Goal: Task Accomplishment & Management: Use online tool/utility

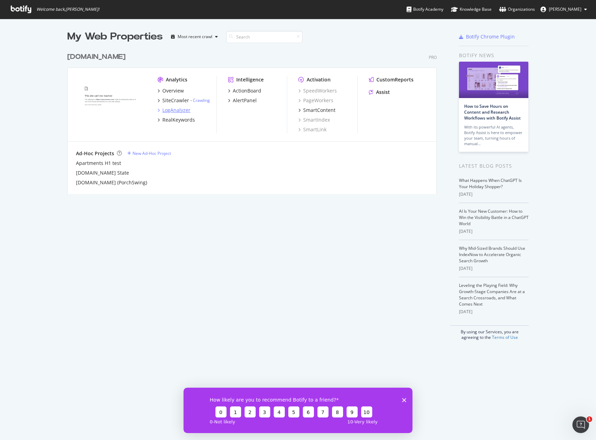
click at [165, 110] on div "LogAnalyzer" at bounding box center [176, 110] width 28 height 7
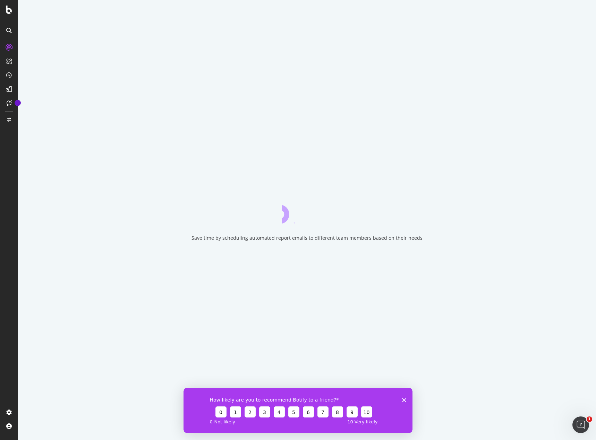
click at [404, 400] on polygon "Close survey" at bounding box center [404, 400] width 4 height 4
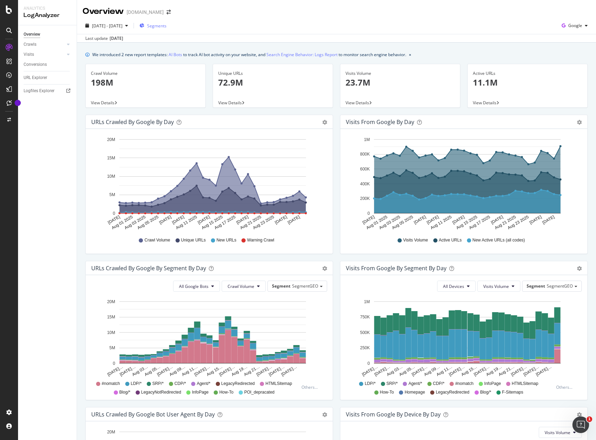
click at [166, 25] on span "Segments" at bounding box center [156, 26] width 19 height 6
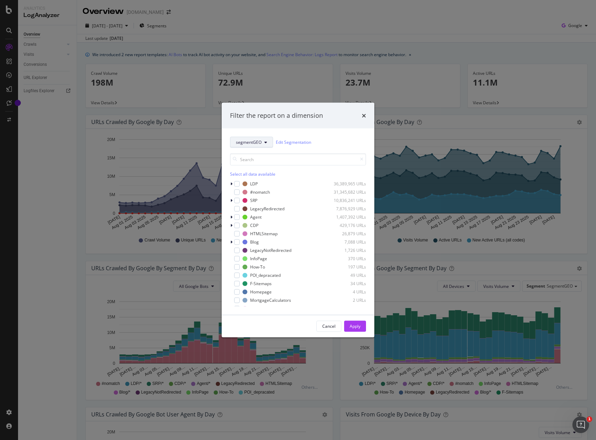
click at [269, 141] on button "segmentGEO" at bounding box center [251, 142] width 43 height 11
click at [263, 141] on button "segmentGEO" at bounding box center [251, 142] width 43 height 11
click at [267, 143] on button "segmentGEO" at bounding box center [251, 142] width 43 height 11
click at [265, 142] on icon "modal" at bounding box center [265, 142] width 3 height 4
click at [269, 129] on div "segmentGEO Edit Segmentation Select all data available LDP 36,389,965 URLs #nom…" at bounding box center [298, 221] width 153 height 186
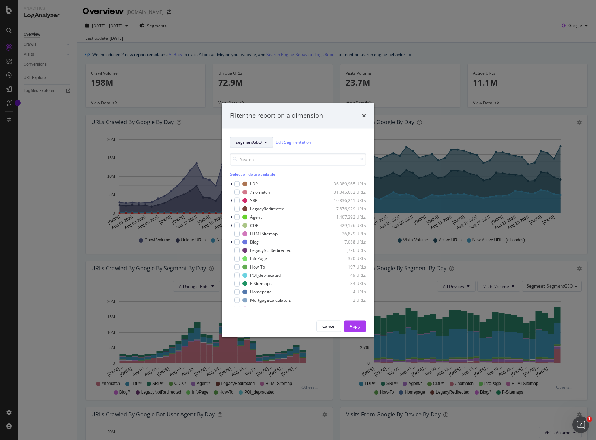
click at [260, 140] on span "segmentGEO" at bounding box center [249, 142] width 26 height 6
click at [265, 143] on icon "modal" at bounding box center [265, 142] width 3 height 4
click at [266, 144] on icon "modal" at bounding box center [265, 142] width 3 height 4
click at [260, 179] on span "segmentPropType" at bounding box center [253, 180] width 35 height 6
click at [270, 146] on button "segmentPropType" at bounding box center [256, 142] width 53 height 11
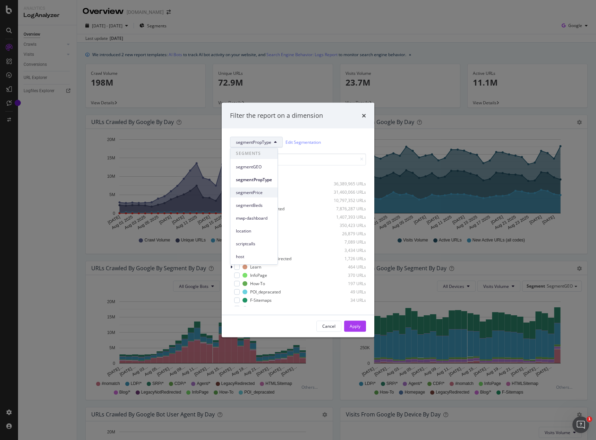
click at [258, 193] on span "segmentPrice" at bounding box center [254, 193] width 36 height 6
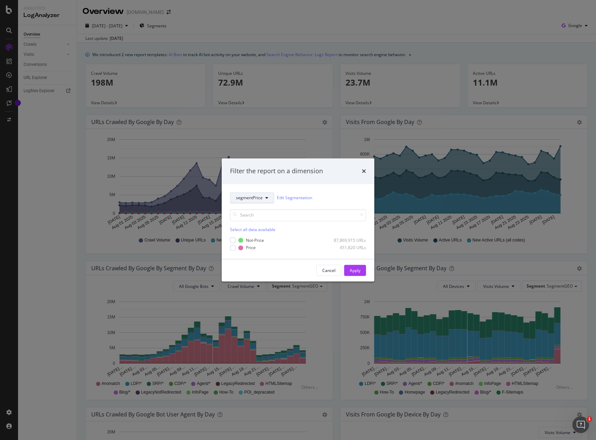
click at [265, 196] on icon "modal" at bounding box center [266, 198] width 3 height 4
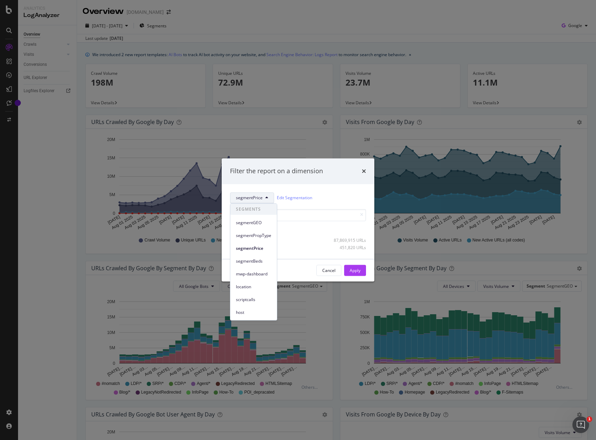
click at [267, 197] on icon "modal" at bounding box center [266, 198] width 3 height 4
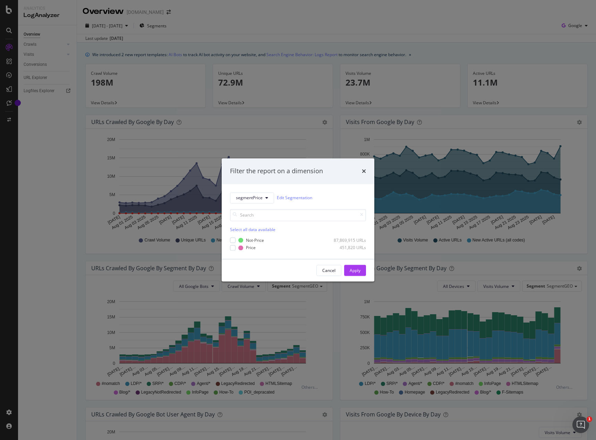
click at [360, 174] on div "Filter the report on a dimension" at bounding box center [298, 171] width 136 height 9
click at [363, 170] on icon "times" at bounding box center [364, 171] width 4 height 6
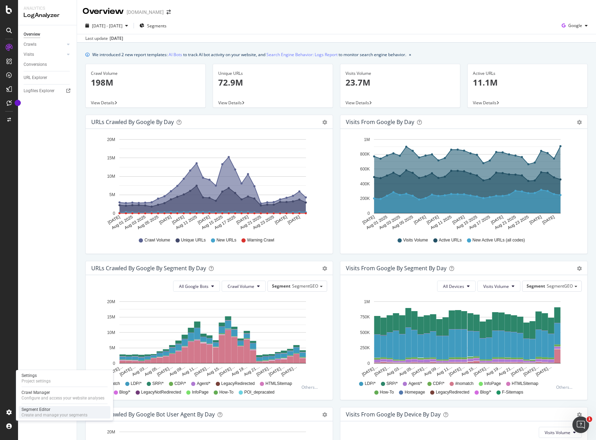
click at [37, 411] on div "Segment Editor" at bounding box center [54, 410] width 66 height 6
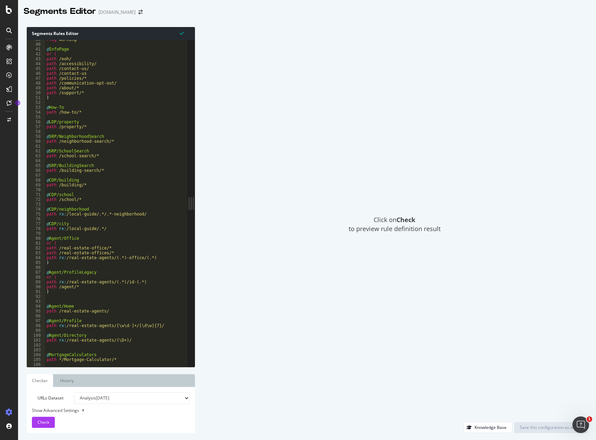
scroll to position [187, 0]
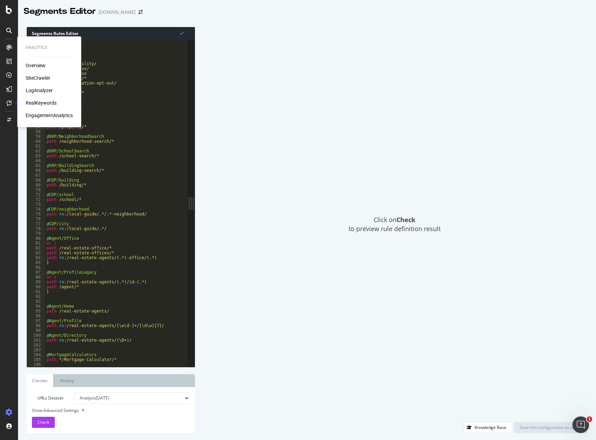
click at [45, 90] on div "LogAnalyzer" at bounding box center [39, 90] width 27 height 7
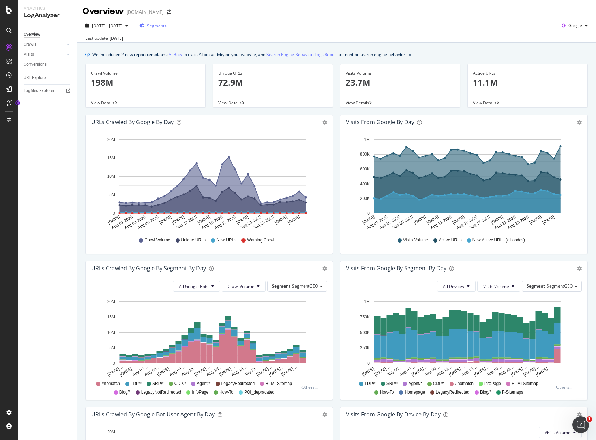
click at [162, 26] on div "Segments" at bounding box center [152, 26] width 27 height 6
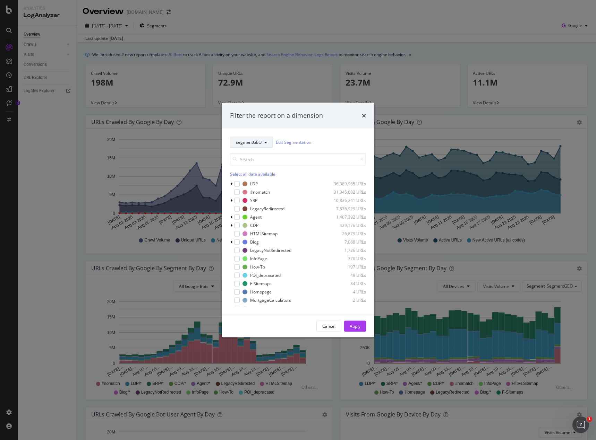
click at [265, 142] on icon "modal" at bounding box center [265, 142] width 3 height 4
click at [261, 181] on span "segmentPropType" at bounding box center [253, 180] width 35 height 6
click at [262, 147] on button "segmentPropType" at bounding box center [256, 142] width 53 height 11
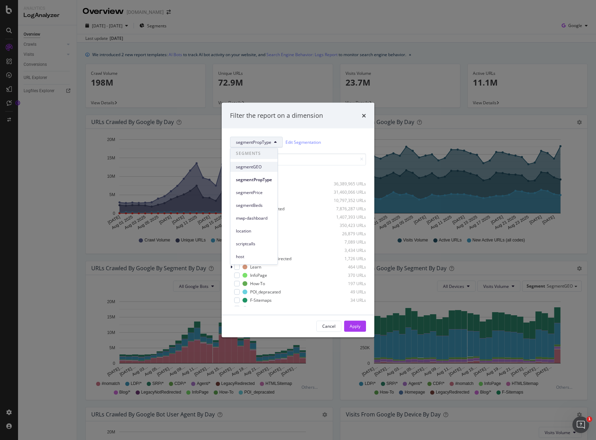
click at [257, 166] on span "segmentGEO" at bounding box center [254, 167] width 36 height 6
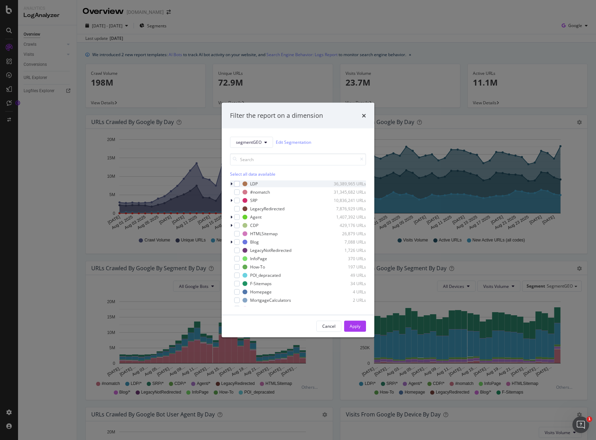
click at [231, 183] on icon "modal" at bounding box center [231, 184] width 2 height 4
click at [231, 208] on icon "modal" at bounding box center [231, 209] width 2 height 4
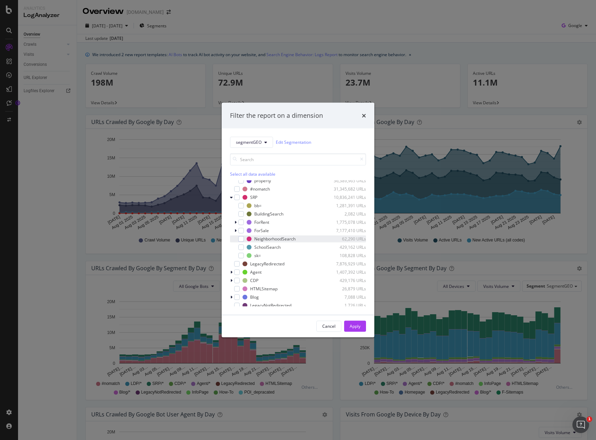
scroll to position [35, 0]
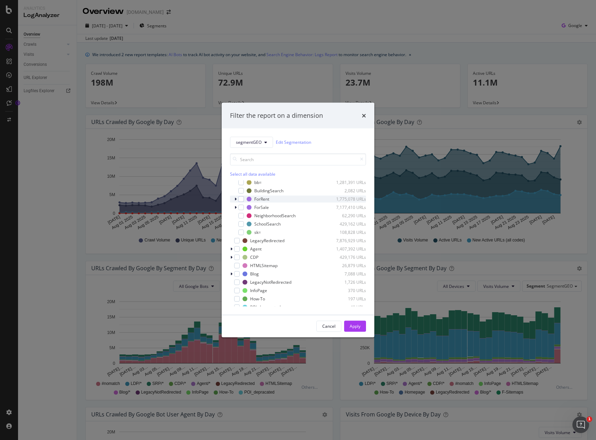
click at [234, 199] on icon "modal" at bounding box center [235, 199] width 2 height 4
click at [236, 274] on icon "modal" at bounding box center [235, 274] width 2 height 4
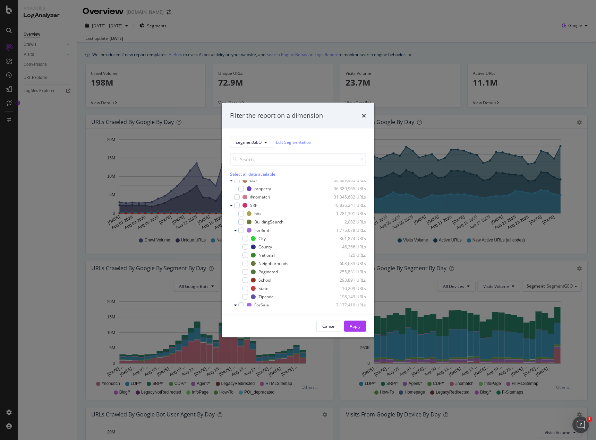
scroll to position [0, 0]
click at [237, 202] on div "modal" at bounding box center [237, 201] width 6 height 6
click at [352, 328] on div "Apply" at bounding box center [354, 326] width 11 height 6
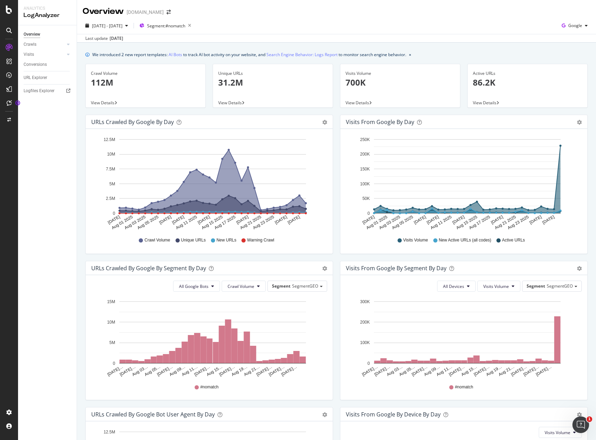
click at [107, 103] on span "View Details" at bounding box center [103, 103] width 24 height 6
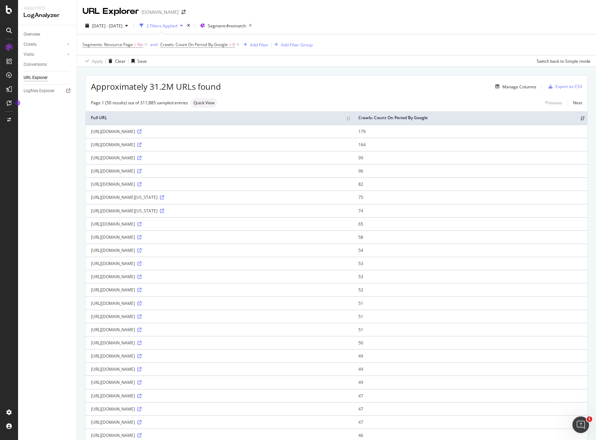
drag, startPoint x: 139, startPoint y: 132, endPoint x: 186, endPoint y: 131, distance: 46.8
click at [186, 131] on div "[URL][DOMAIN_NAME]" at bounding box center [219, 132] width 257 height 6
drag, startPoint x: 140, startPoint y: 145, endPoint x: 178, endPoint y: 148, distance: 37.9
click at [177, 148] on td "[URL][DOMAIN_NAME]" at bounding box center [219, 144] width 267 height 13
drag, startPoint x: 152, startPoint y: 158, endPoint x: 193, endPoint y: 158, distance: 40.6
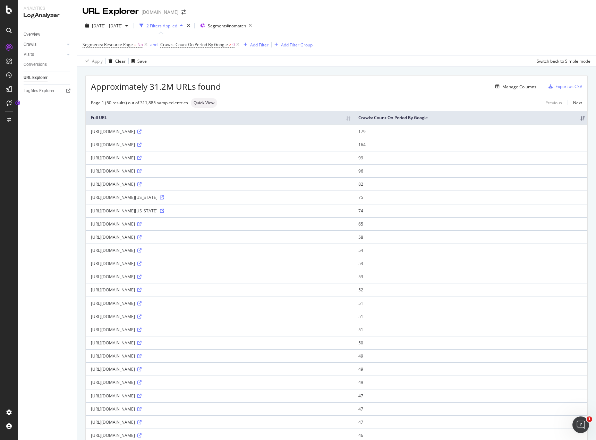
click at [193, 158] on div "[URL][DOMAIN_NAME]" at bounding box center [219, 158] width 257 height 6
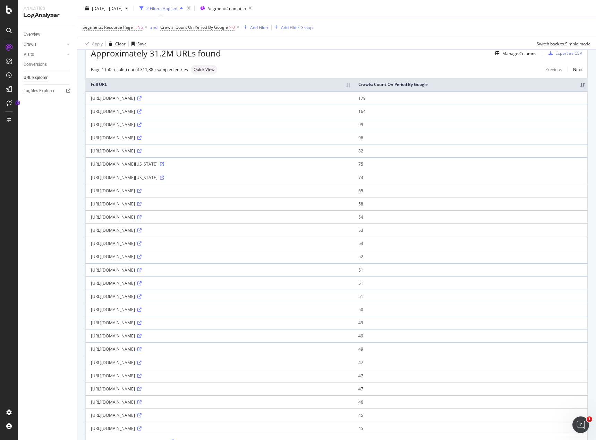
scroll to position [35, 0]
drag, startPoint x: 140, startPoint y: 242, endPoint x: 151, endPoint y: 245, distance: 11.3
click at [151, 245] on div "[URL][DOMAIN_NAME]" at bounding box center [219, 242] width 257 height 6
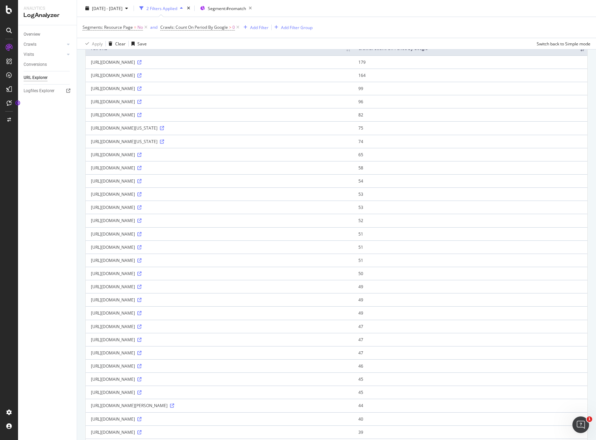
drag, startPoint x: 143, startPoint y: 314, endPoint x: 153, endPoint y: 314, distance: 10.4
click at [153, 314] on div "[URL][DOMAIN_NAME]" at bounding box center [219, 313] width 257 height 6
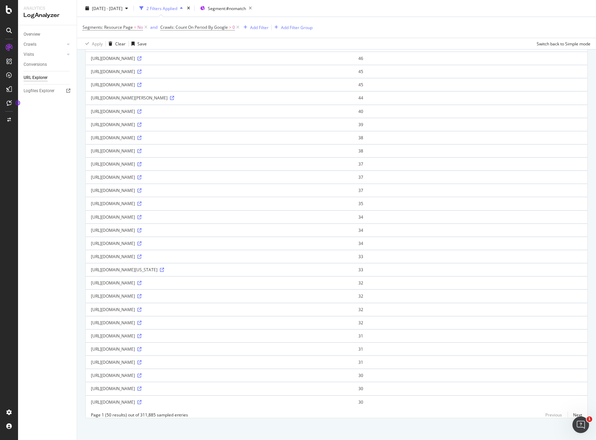
scroll to position [385, 0]
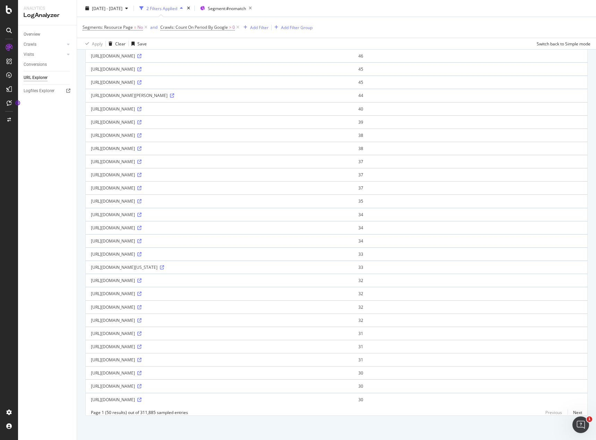
drag, startPoint x: 202, startPoint y: 342, endPoint x: 142, endPoint y: 345, distance: 60.0
click at [142, 345] on div "[URL][DOMAIN_NAME]" at bounding box center [219, 347] width 257 height 6
drag, startPoint x: 140, startPoint y: 356, endPoint x: 210, endPoint y: 358, distance: 69.4
click at [210, 358] on td "[URL][DOMAIN_NAME]" at bounding box center [219, 359] width 267 height 13
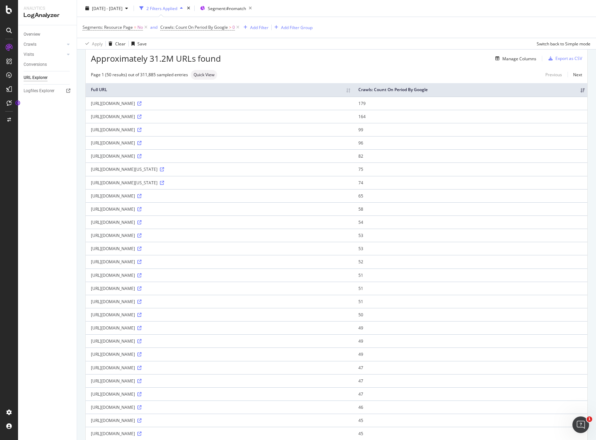
scroll to position [0, 0]
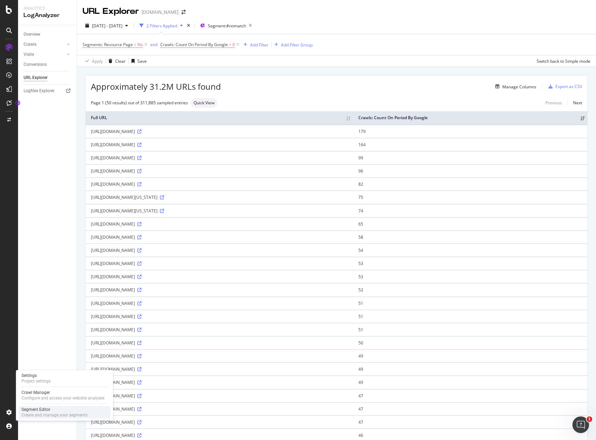
drag, startPoint x: 35, startPoint y: 411, endPoint x: 54, endPoint y: 411, distance: 19.4
click at [35, 411] on div "Segment Editor" at bounding box center [54, 410] width 66 height 6
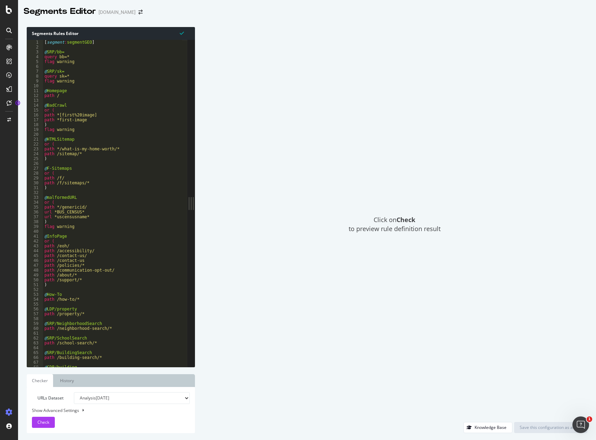
scroll to position [83, 0]
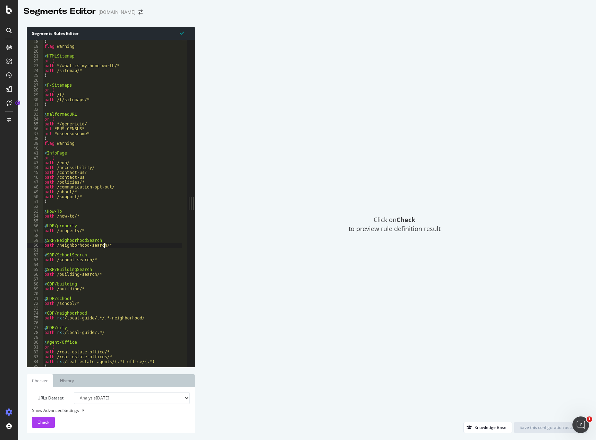
click at [104, 245] on div ") flag warning @ HTMLSitemap or ( path */what-is-my-home-worth/* path /sitemap/…" at bounding box center [112, 207] width 139 height 337
type textarea "@other path /*"
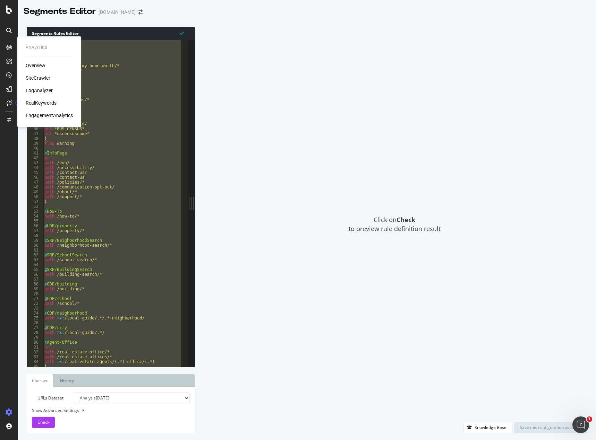
click at [38, 88] on div "LogAnalyzer" at bounding box center [39, 90] width 27 height 7
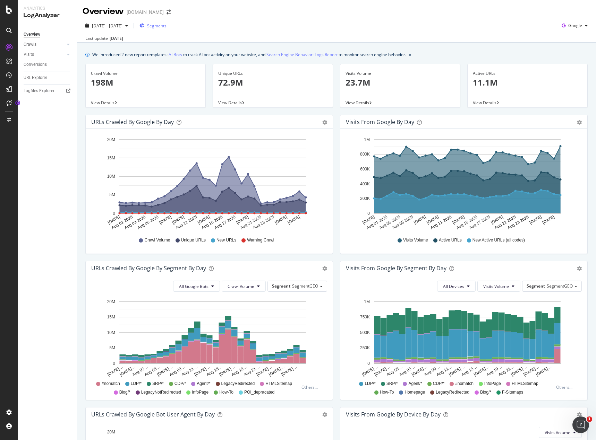
click at [166, 25] on span "Segments" at bounding box center [156, 26] width 19 height 6
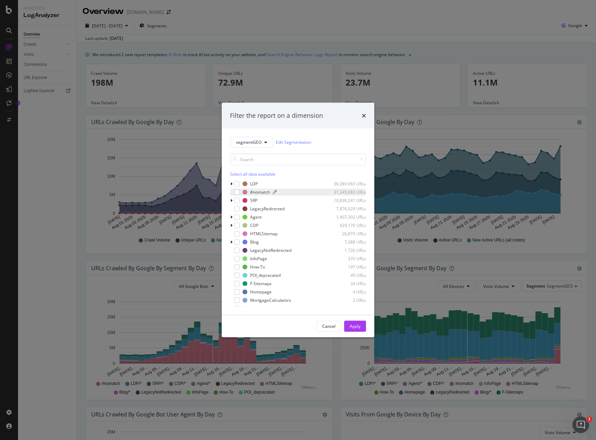
click at [254, 191] on div "#nomatch" at bounding box center [260, 192] width 20 height 6
drag, startPoint x: 354, startPoint y: 328, endPoint x: 326, endPoint y: 310, distance: 33.1
click at [353, 328] on div "Apply" at bounding box center [354, 326] width 11 height 6
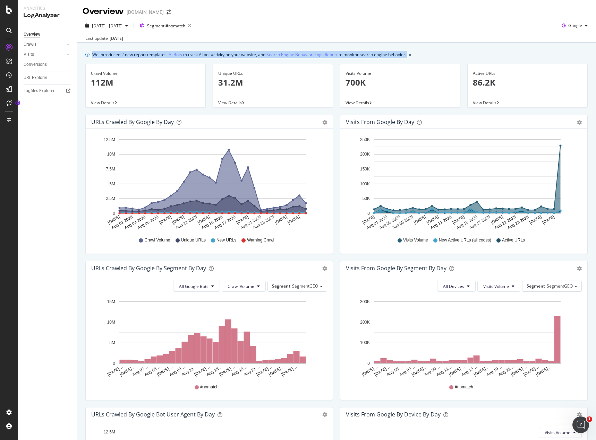
drag, startPoint x: 444, startPoint y: 55, endPoint x: 88, endPoint y: 55, distance: 356.0
click at [88, 55] on div "We introduced 2 new report templates: AI Bots to track AI bot activity on your …" at bounding box center [336, 54] width 502 height 7
click at [104, 47] on div "We introduced 2 new report templates: AI Bots to track AI bot activity on your …" at bounding box center [336, 310] width 519 height 535
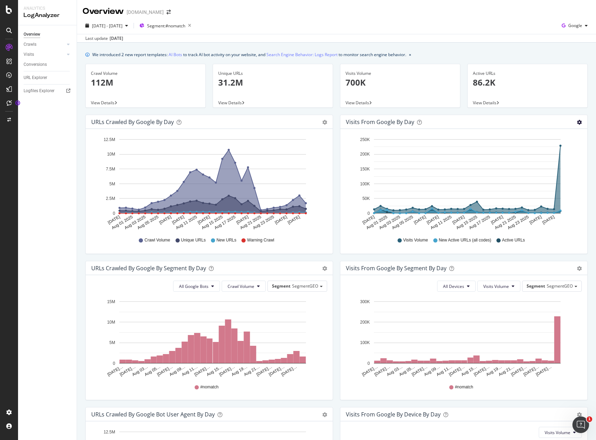
click at [327, 123] on icon "gear" at bounding box center [324, 122] width 5 height 5
click at [557, 198] on icon "A chart." at bounding box center [467, 180] width 186 height 68
drag, startPoint x: 393, startPoint y: 238, endPoint x: 434, endPoint y: 238, distance: 41.3
click at [419, 240] on div "Visits Volume" at bounding box center [412, 240] width 31 height 6
drag, startPoint x: 497, startPoint y: 241, endPoint x: 524, endPoint y: 241, distance: 27.0
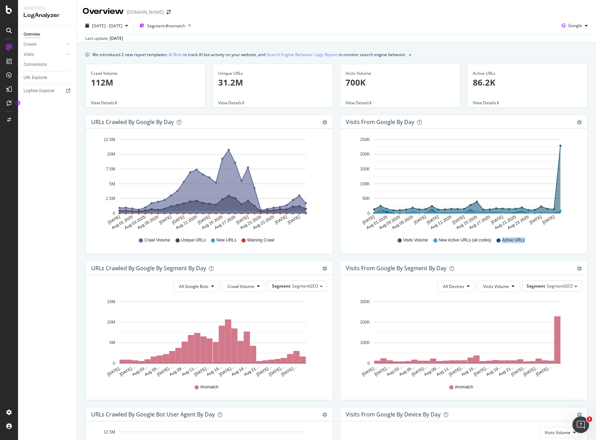
click at [524, 241] on div "Visits Volume New Active URLs (all codes) Active URLs" at bounding box center [463, 241] width 229 height 16
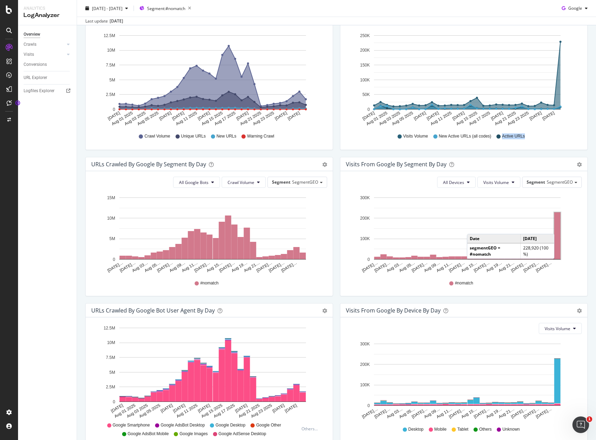
scroll to position [138, 0]
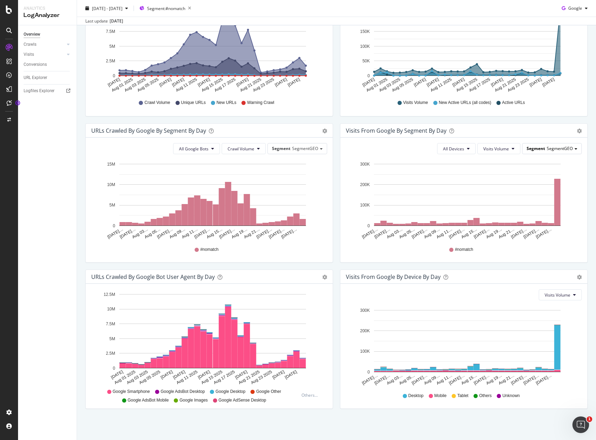
click at [564, 151] on span "SegmentGEO" at bounding box center [559, 149] width 26 height 6
click at [563, 150] on span "SegmentGEO" at bounding box center [559, 149] width 26 height 6
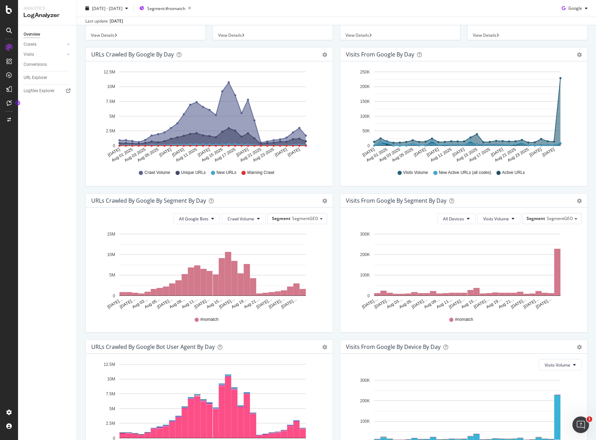
scroll to position [0, 0]
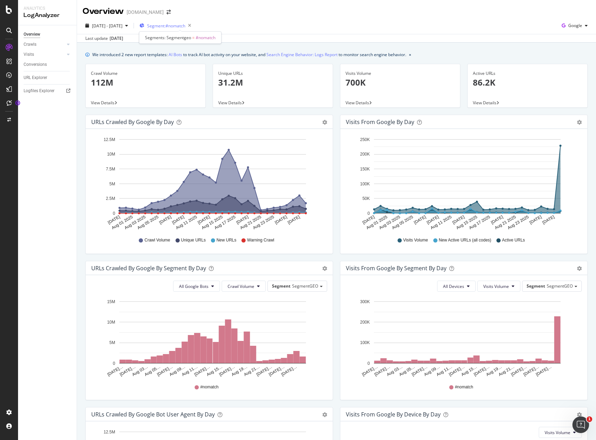
click at [174, 24] on span "Segment: #nomatch" at bounding box center [166, 26] width 38 height 6
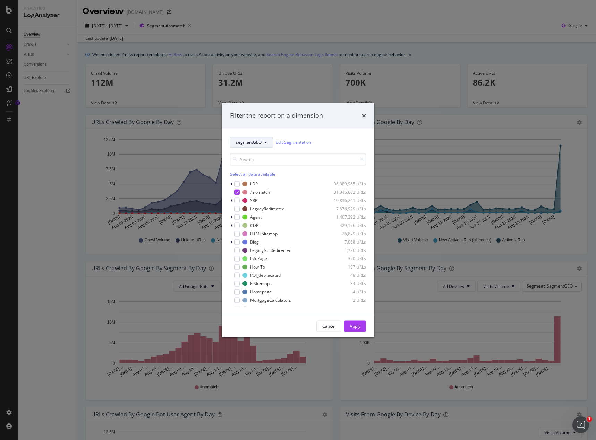
click at [260, 146] on button "segmentGEO" at bounding box center [251, 142] width 43 height 11
click at [363, 119] on div "times" at bounding box center [364, 115] width 4 height 9
